Goal: Information Seeking & Learning: Understand process/instructions

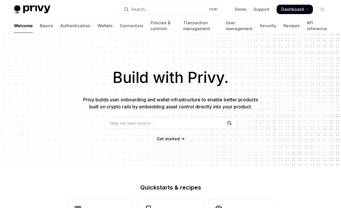
click at [168, 139] on span "Get started" at bounding box center [168, 138] width 23 height 5
